Goal: Transaction & Acquisition: Purchase product/service

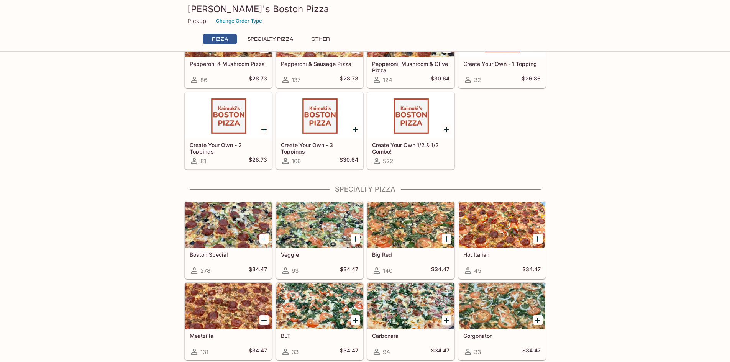
scroll to position [153, 0]
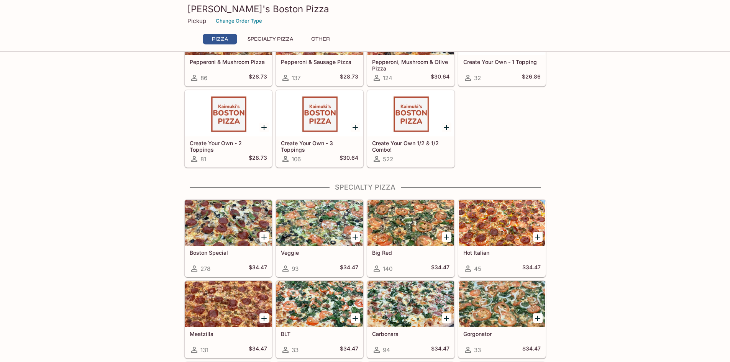
click at [334, 111] on div at bounding box center [319, 113] width 87 height 46
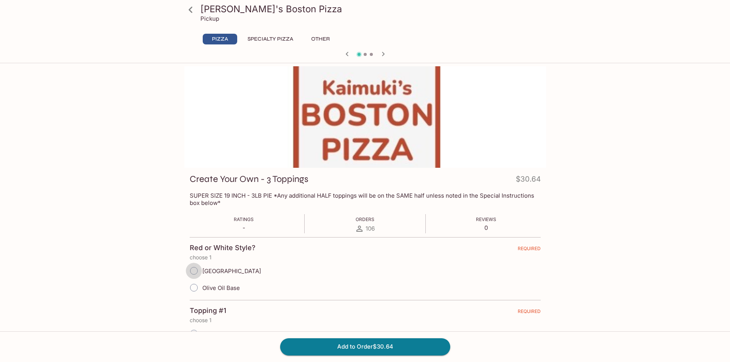
click at [194, 270] on input "[GEOGRAPHIC_DATA]" at bounding box center [194, 271] width 16 height 16
radio input "true"
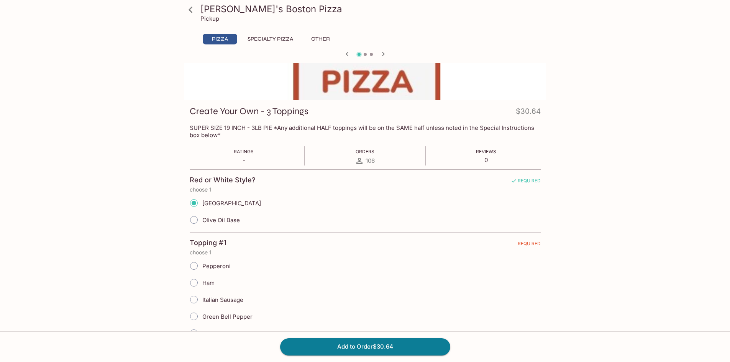
scroll to position [115, 0]
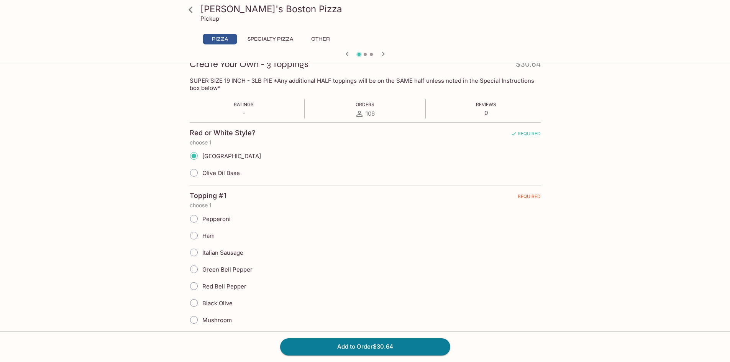
click at [196, 220] on input "Pepperoni" at bounding box center [194, 219] width 16 height 16
radio input "true"
click at [195, 218] on input "Pepperoni" at bounding box center [194, 219] width 16 height 16
click at [190, 251] on input "Italian Sausage" at bounding box center [194, 252] width 16 height 16
radio input "true"
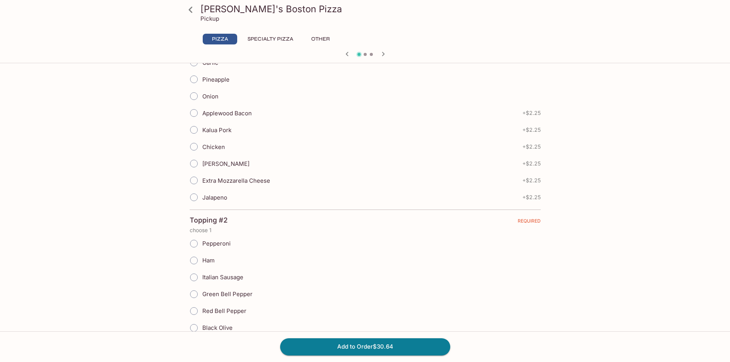
scroll to position [498, 0]
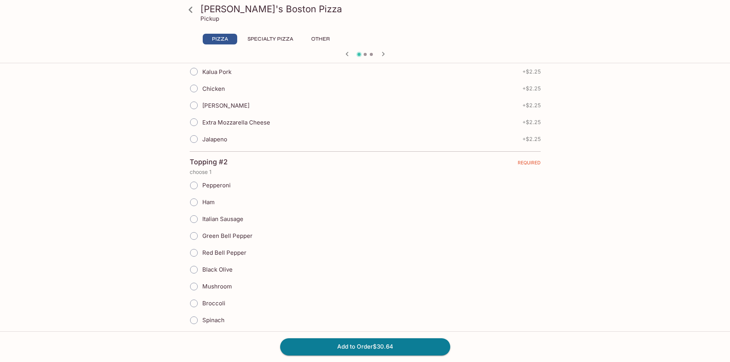
click at [195, 270] on input "Black Olive" at bounding box center [194, 270] width 16 height 16
radio input "true"
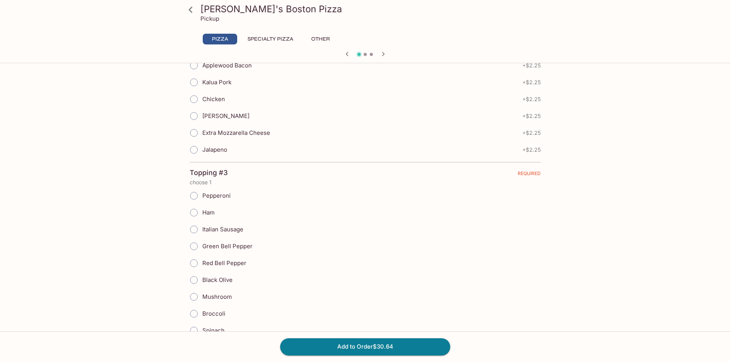
scroll to position [843, 0]
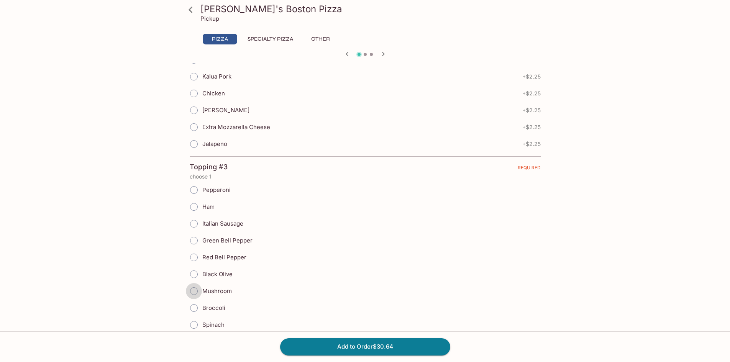
click at [194, 291] on input "Mushroom" at bounding box center [194, 291] width 16 height 16
radio input "true"
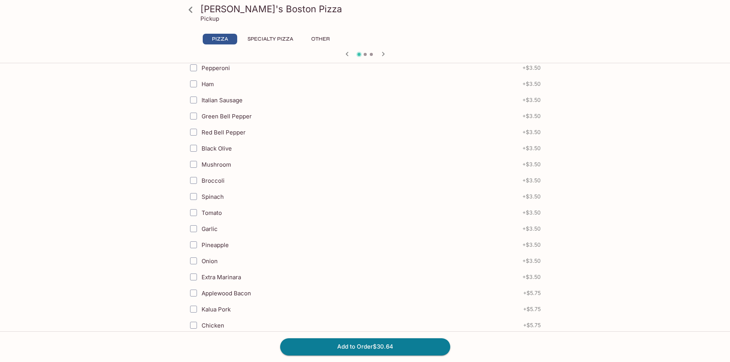
scroll to position [1303, 0]
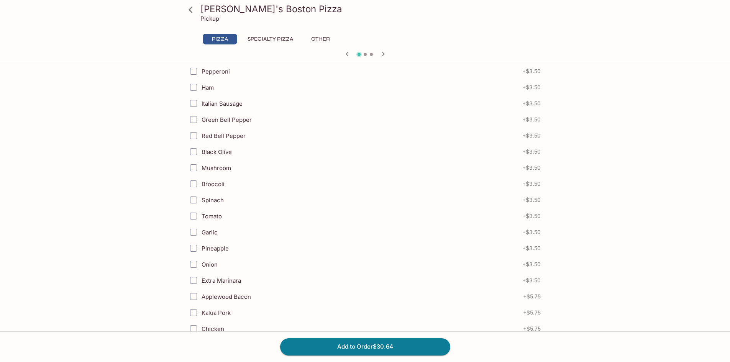
click at [192, 72] on input "Pepperoni" at bounding box center [193, 71] width 15 height 15
checkbox input "true"
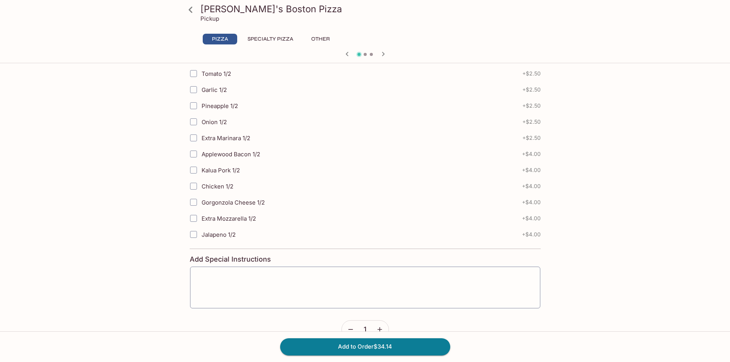
scroll to position [1807, 0]
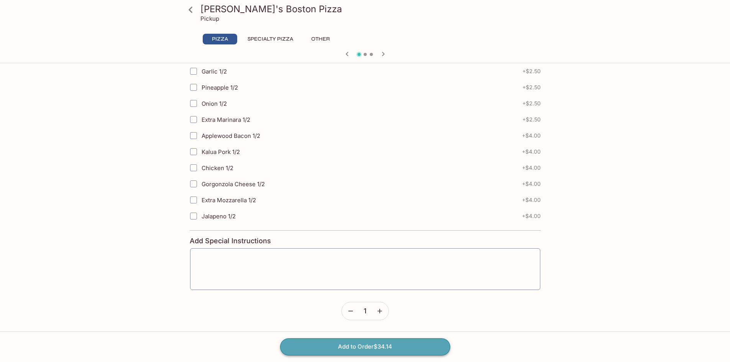
click at [381, 349] on button "Add to Order $34.14" at bounding box center [365, 346] width 170 height 17
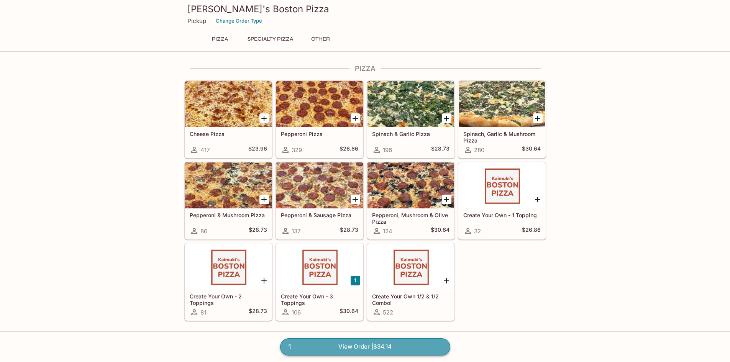
click at [343, 352] on link "1 View Order | $34.14" at bounding box center [365, 346] width 170 height 17
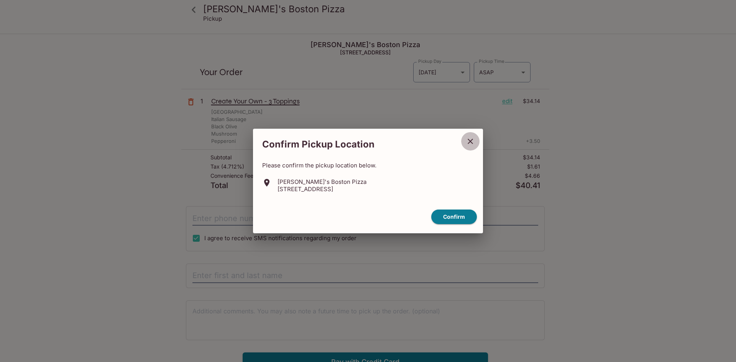
click at [472, 144] on icon "close" at bounding box center [470, 141] width 9 height 9
